Goal: Feedback & Contribution: Submit feedback/report problem

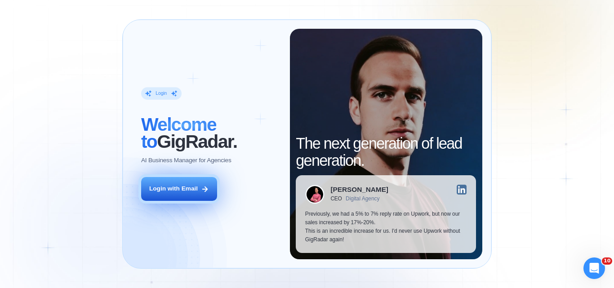
click at [177, 194] on button "Login with Email" at bounding box center [179, 189] width 76 height 24
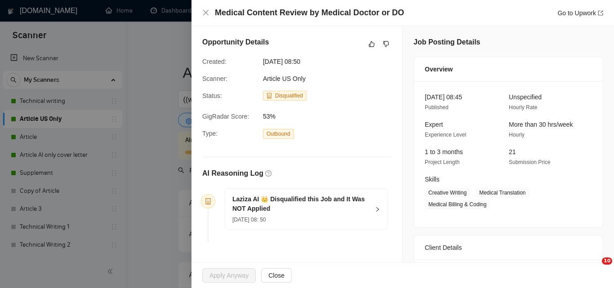
click at [236, 277] on span "Apply Anyway" at bounding box center [231, 276] width 59 height 14
click at [310, 201] on h5 "Laziza AI 👑 Disqualified this Job and It Was NOT Applied" at bounding box center [301, 204] width 137 height 19
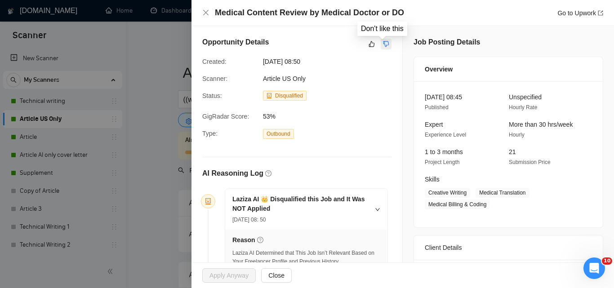
click at [383, 47] on icon "dislike" at bounding box center [386, 43] width 6 height 7
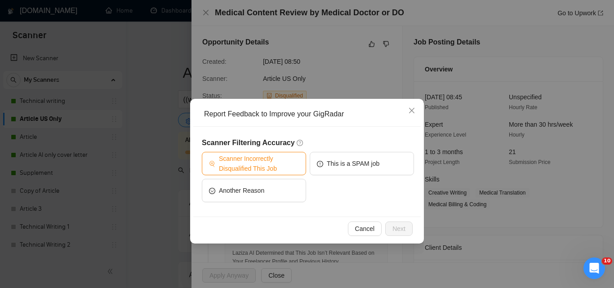
click at [286, 170] on span "Scanner Incorrectly Disqualified This Job" at bounding box center [259, 164] width 80 height 20
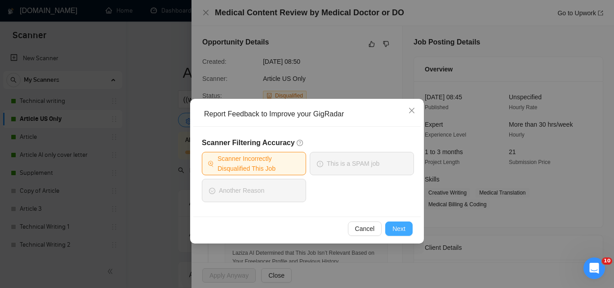
click at [396, 228] on span "Next" at bounding box center [399, 229] width 13 height 10
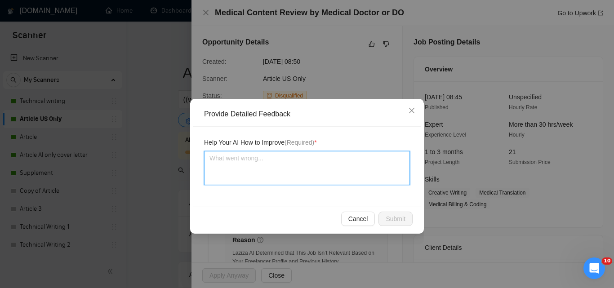
click at [300, 184] on textarea at bounding box center [307, 168] width 206 height 34
paste textarea "I say we should bid on this. I'm sure they would use a PharmD too."
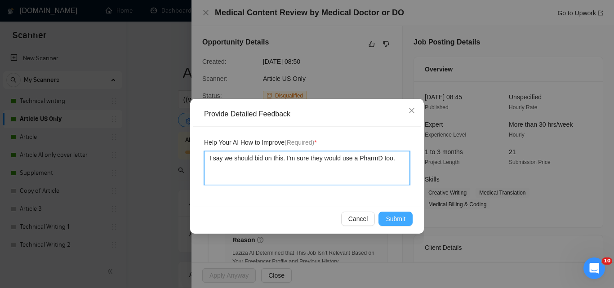
type textarea "I say we should bid on this. I'm sure they would use a PharmD too."
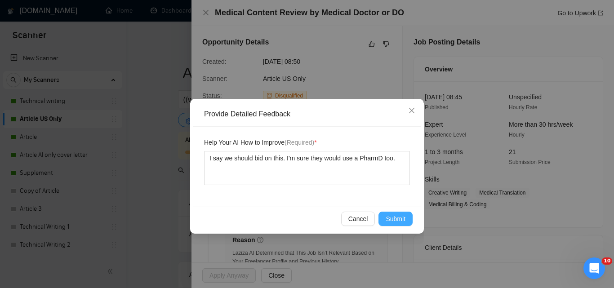
click at [394, 219] on span "Submit" at bounding box center [396, 219] width 20 height 10
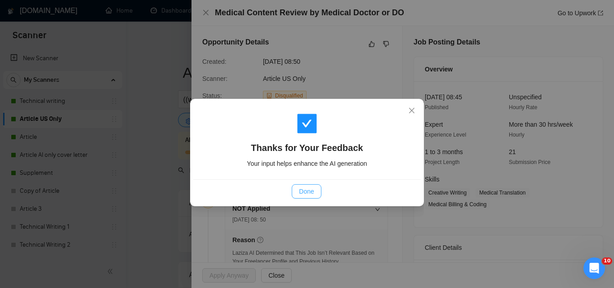
click at [311, 188] on span "Done" at bounding box center [306, 192] width 15 height 10
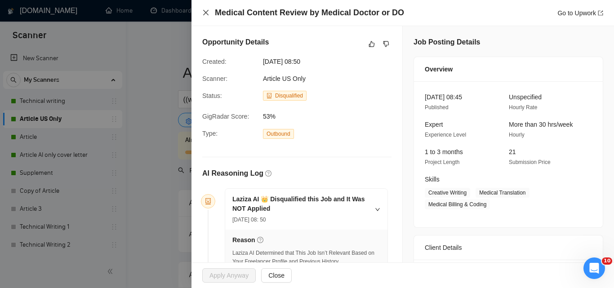
click at [206, 12] on icon "close" at bounding box center [205, 12] width 7 height 7
